Goal: Task Accomplishment & Management: Manage account settings

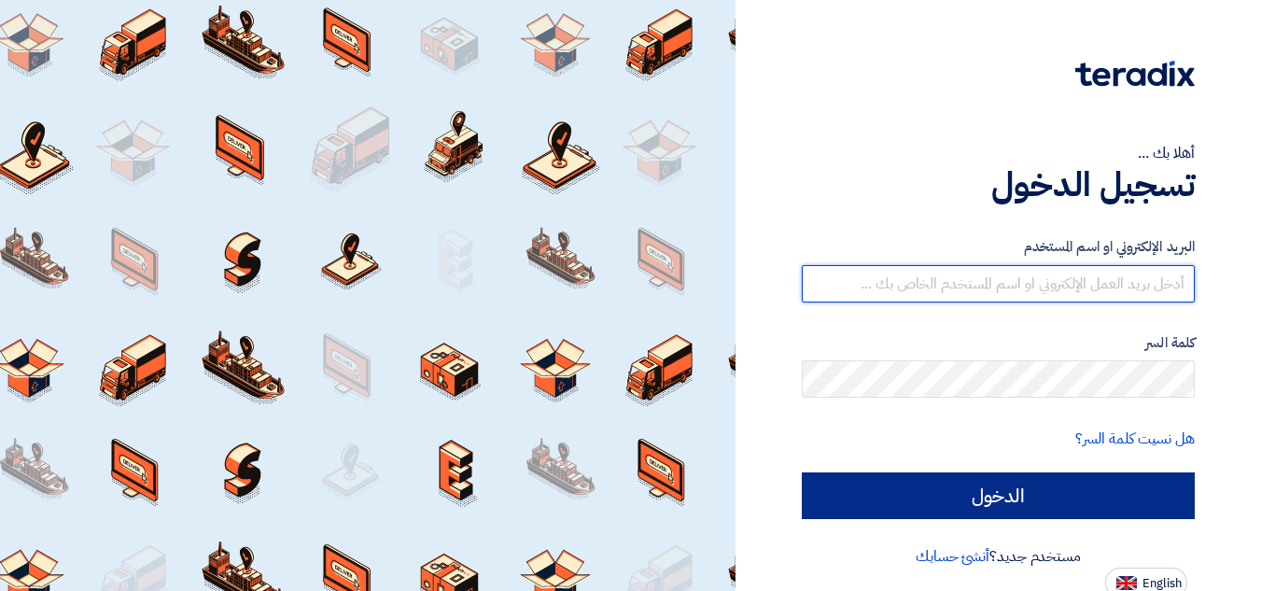
type input "watheq@watheq.com"
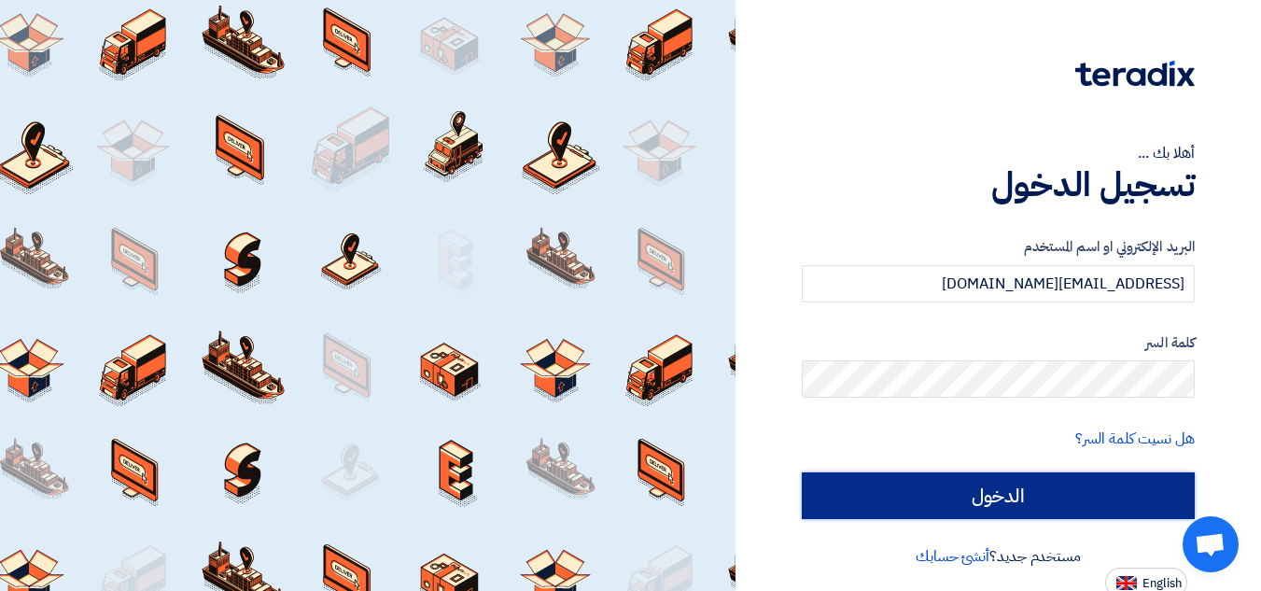
click at [1047, 506] on input "الدخول" at bounding box center [998, 495] width 393 height 47
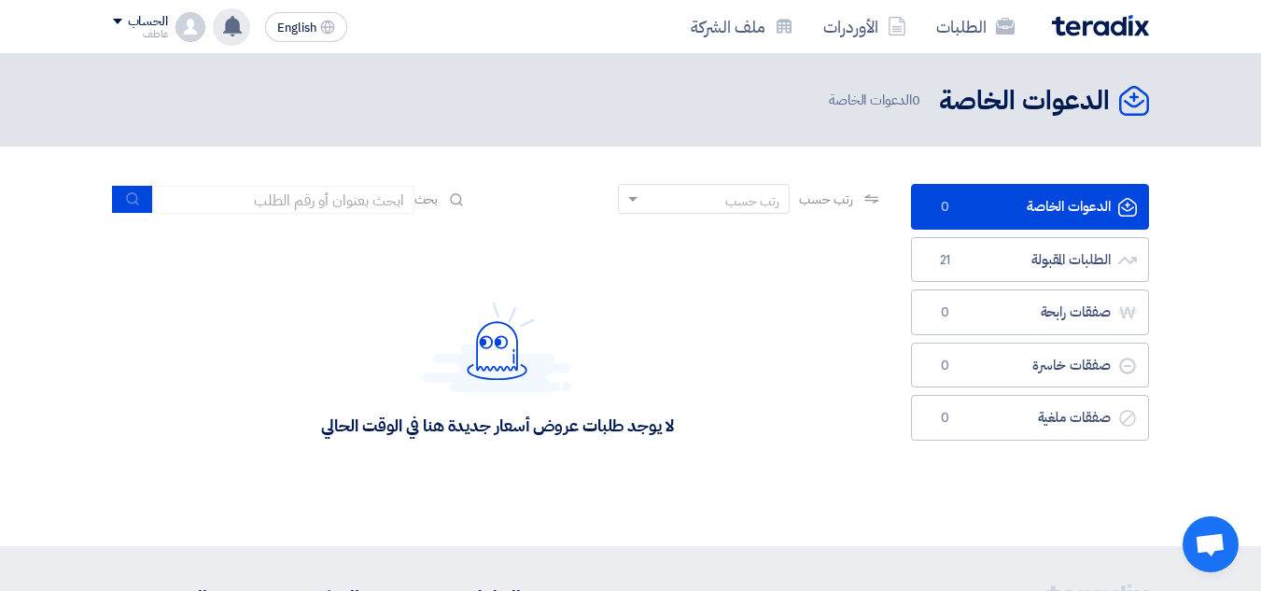
click at [230, 27] on use at bounding box center [232, 26] width 19 height 21
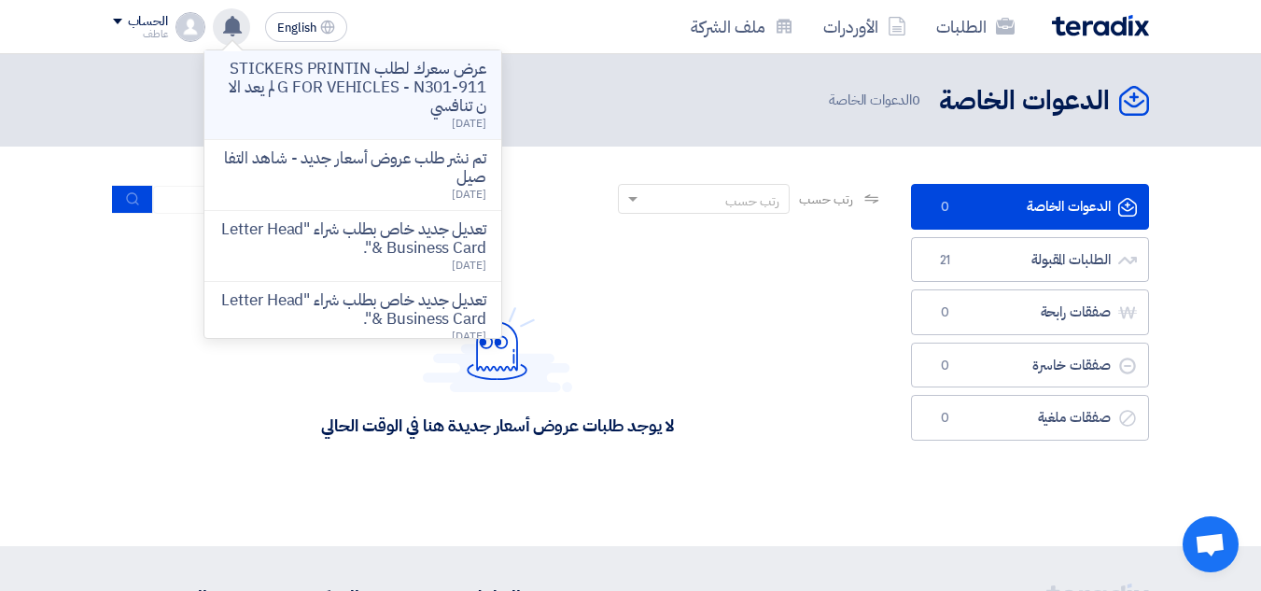
click at [402, 86] on p "عرض سعرك لطلب STICKERS PRINTING FOR VEHICLES - N301-911 لم يعد الان تنافسي" at bounding box center [352, 88] width 267 height 56
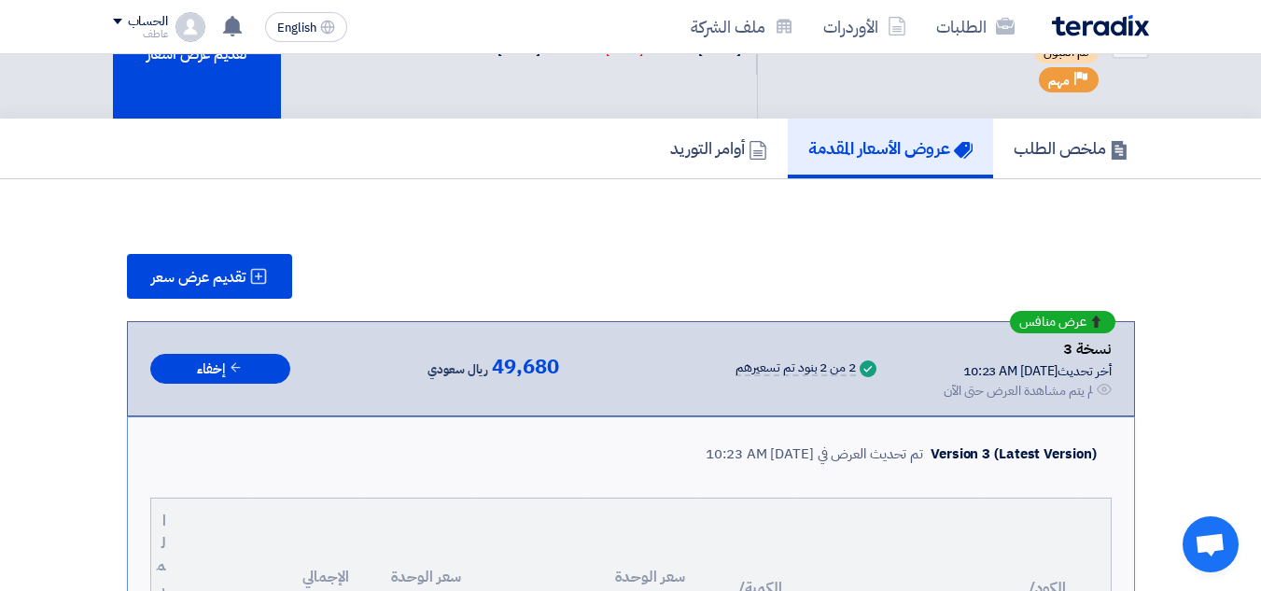
scroll to position [93, 0]
